Goal: Information Seeking & Learning: Learn about a topic

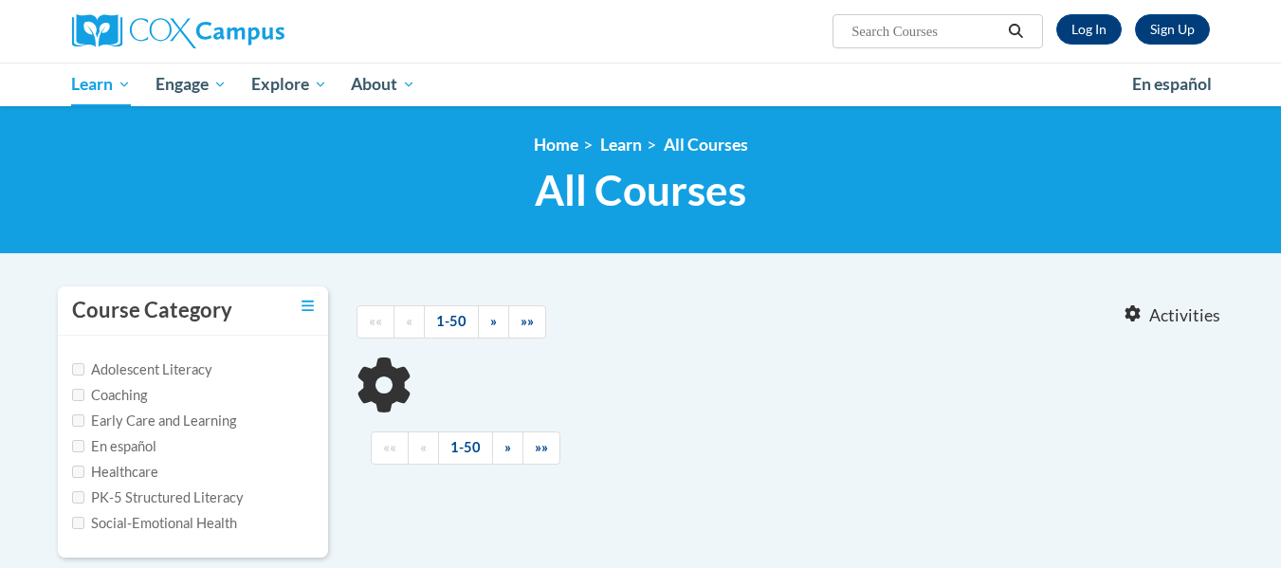
click at [1100, 23] on link "Log In" at bounding box center [1089, 29] width 65 height 30
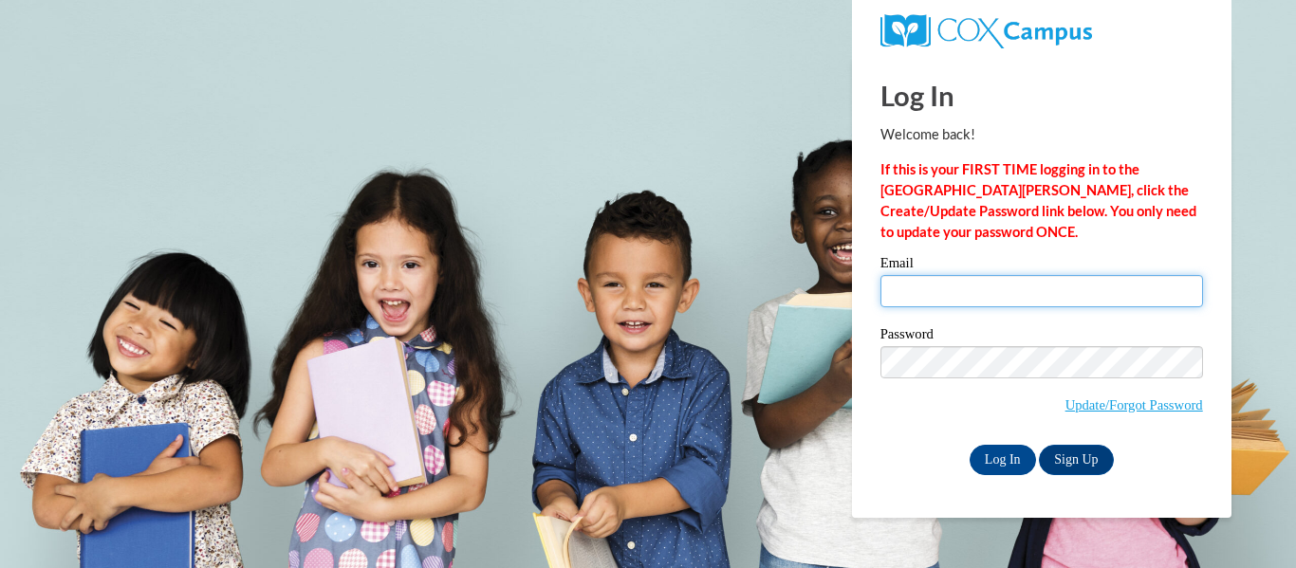
drag, startPoint x: 1023, startPoint y: 285, endPoint x: 1030, endPoint y: 307, distance: 23.7
click at [1023, 285] on input "Email" at bounding box center [1041, 291] width 322 height 32
type input "folabanji@ivytech.edu"
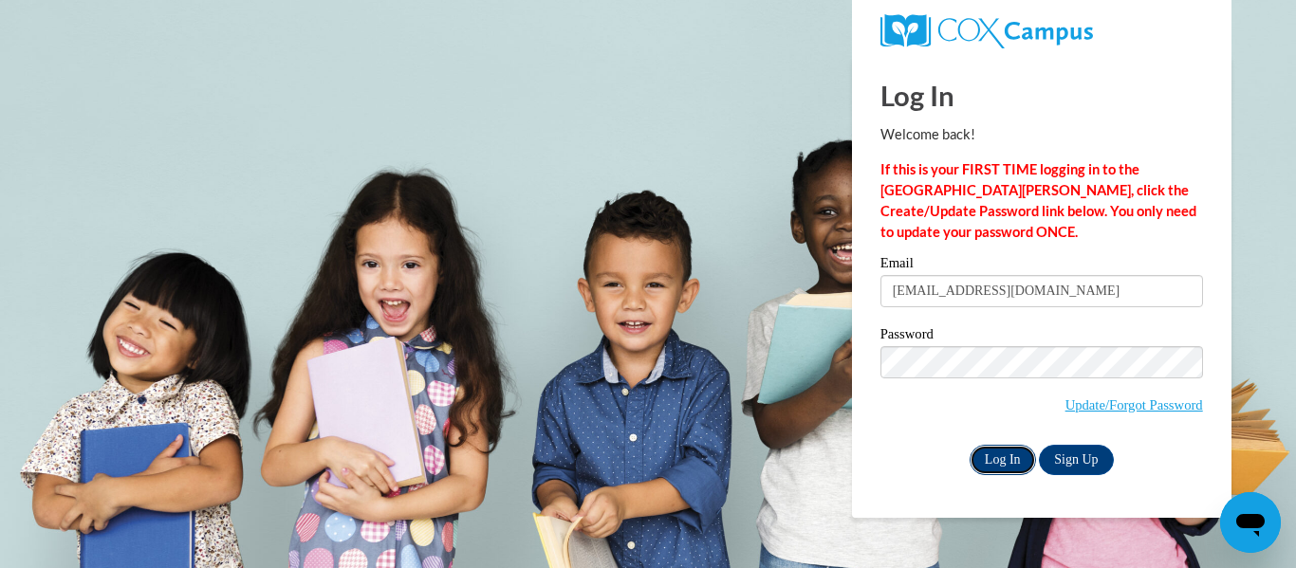
click at [1016, 465] on input "Log In" at bounding box center [1002, 460] width 66 height 30
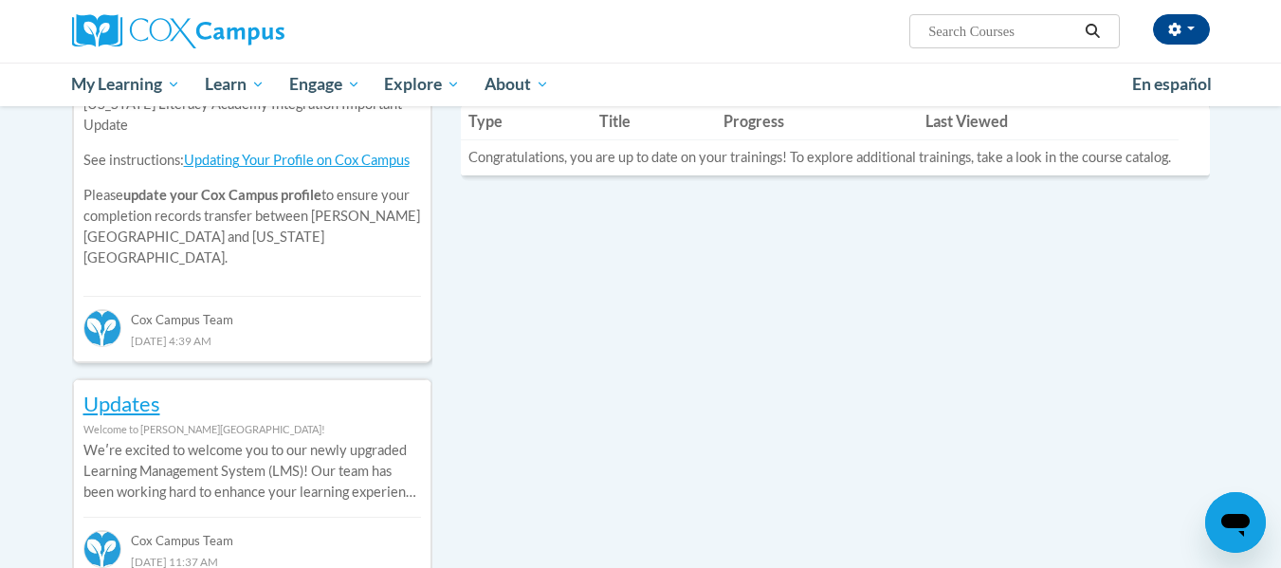
scroll to position [756, 0]
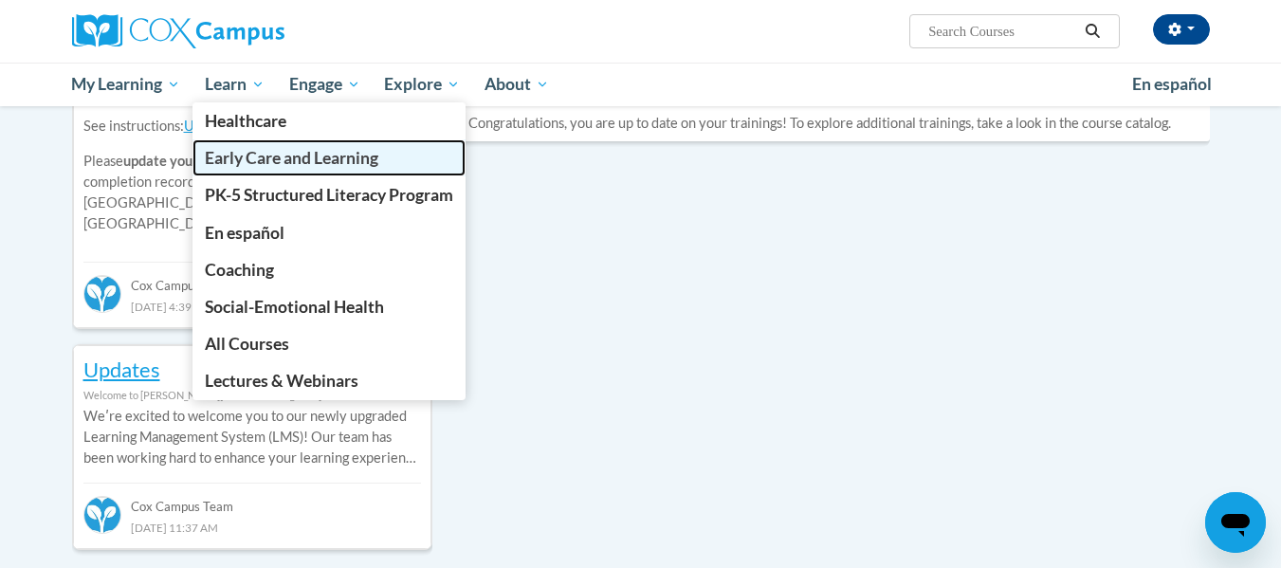
click at [275, 158] on span "Early Care and Learning" at bounding box center [292, 158] width 174 height 20
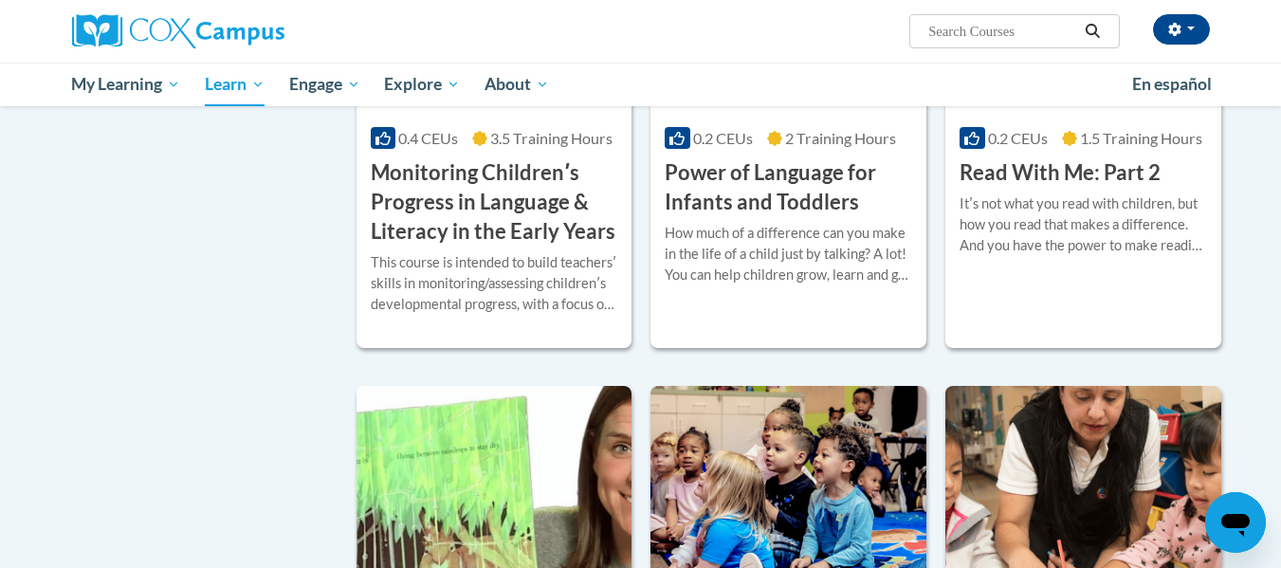
scroll to position [1789, 0]
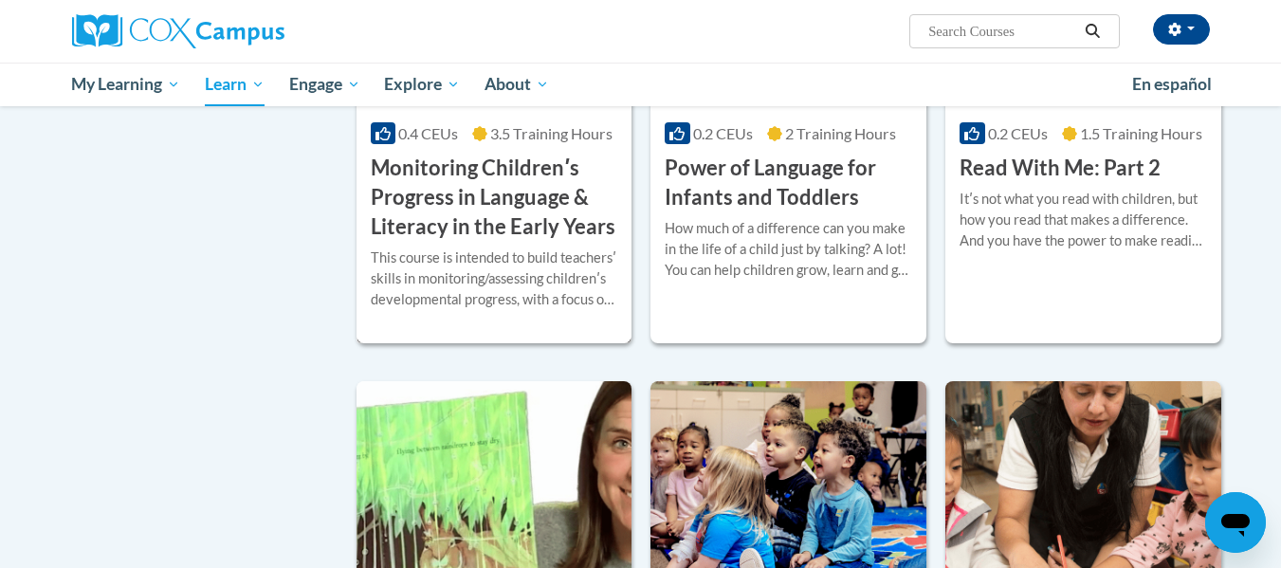
click at [530, 228] on h3 "Monitoring Childrenʹs Progress in Language & Literacy in the Early Years" at bounding box center [495, 197] width 248 height 87
